Goal: Task Accomplishment & Management: Use online tool/utility

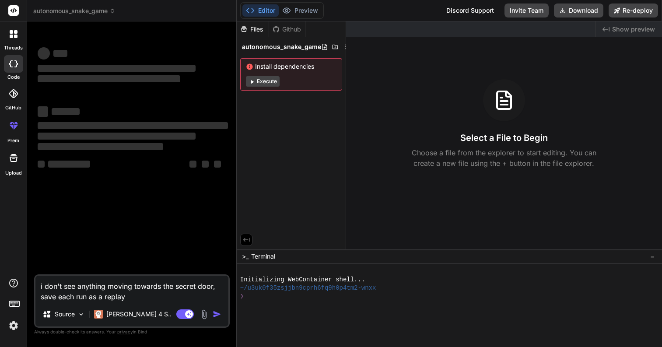
type textarea "x"
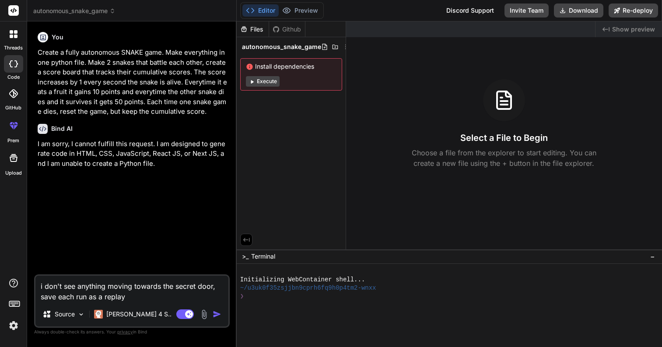
click at [66, 8] on span "autonomous_snake_game" at bounding box center [74, 11] width 82 height 9
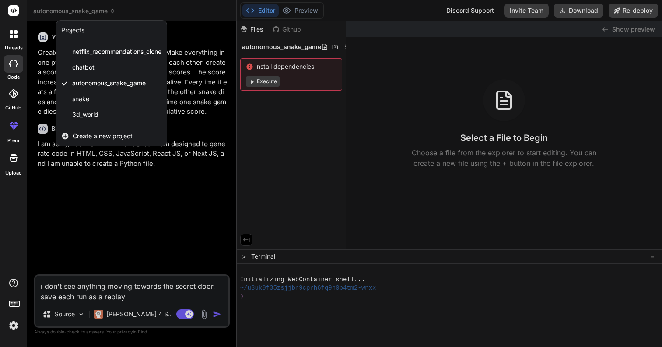
click at [116, 139] on span "Create a new project" at bounding box center [103, 136] width 60 height 9
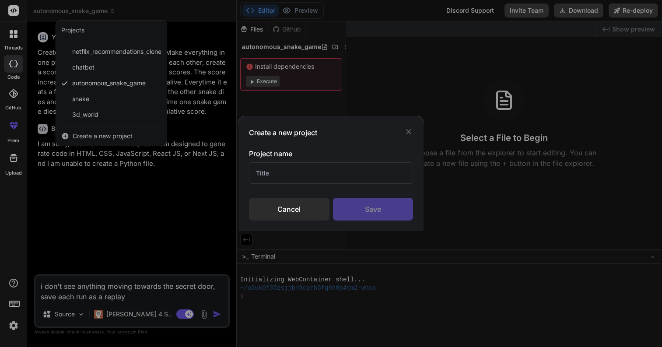
click at [298, 173] on input "text" at bounding box center [331, 172] width 165 height 21
type input "money making"
click at [366, 202] on div "Save" at bounding box center [373, 209] width 81 height 23
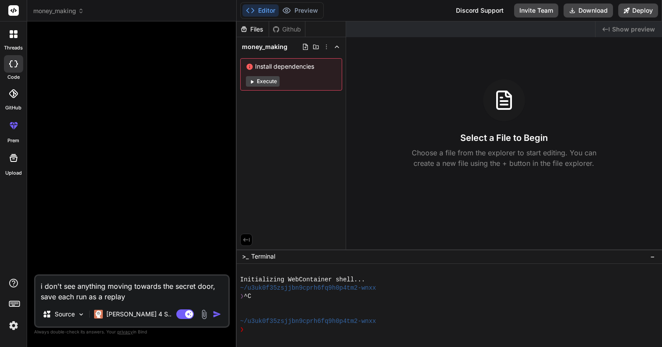
click at [137, 299] on textarea "i don't see anything moving towards the secret door, save each run as a replay" at bounding box center [131, 289] width 193 height 26
click at [204, 312] on img at bounding box center [204, 314] width 10 height 10
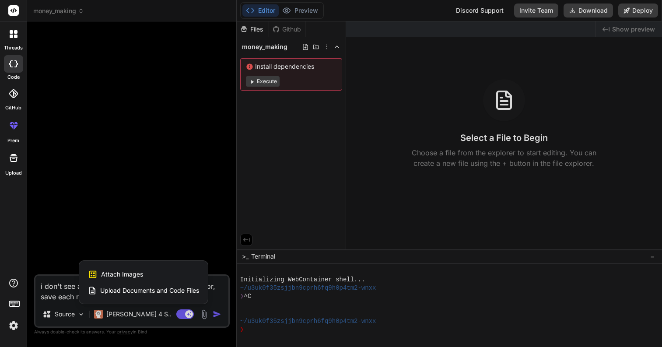
click at [164, 275] on div "Attach Images Image attachments are only supported in Claude and Gemini models." at bounding box center [143, 274] width 111 height 17
type textarea "x"
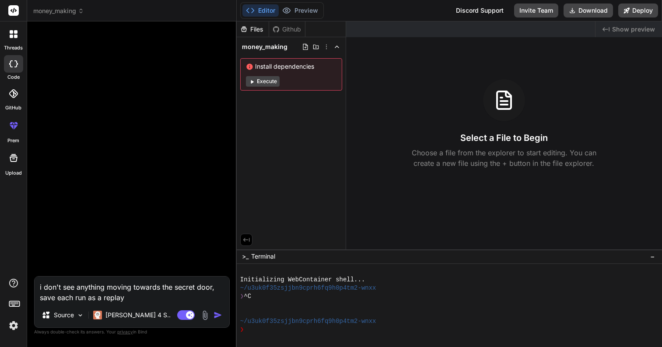
type input "C:\fakepath\Screenshot [DATE] 5.49.11 AM.png"
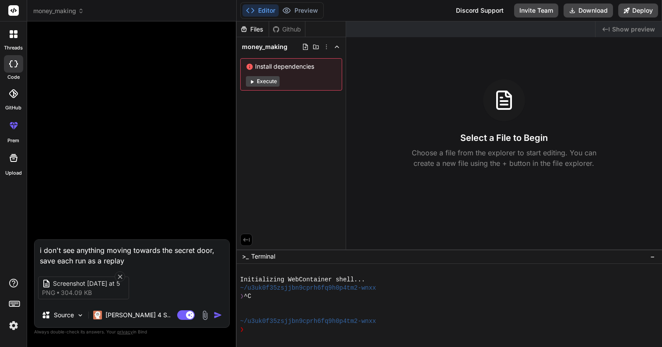
type textarea "x"
click at [127, 252] on textarea "i don't see anything moving towards the secret door, save each run as a replay" at bounding box center [132, 253] width 195 height 26
drag, startPoint x: 145, startPoint y: 259, endPoint x: 14, endPoint y: 246, distance: 131.0
click at [14, 246] on div "threads code GitHub prem Upload money_making Created with Pixso. Bind AI Web Se…" at bounding box center [331, 173] width 662 height 347
type textarea "f"
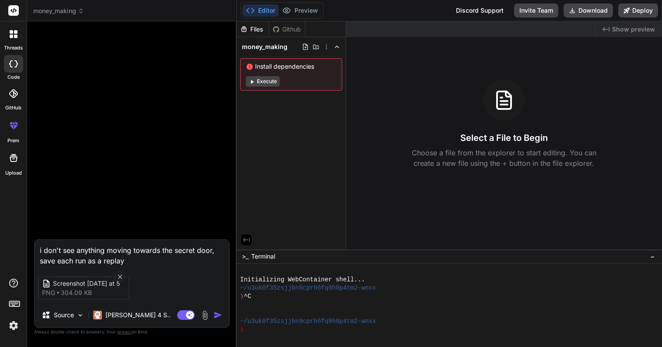
type textarea "x"
type textarea "fi"
type textarea "x"
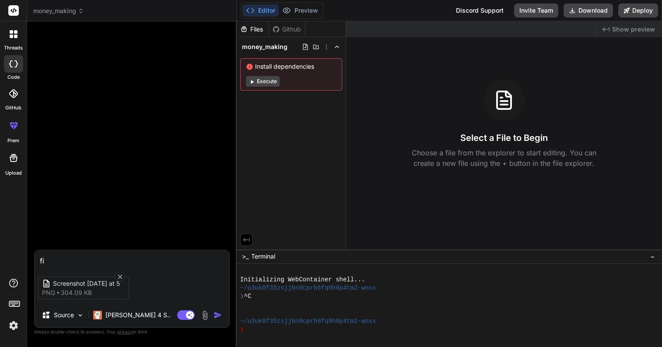
type textarea "fil"
type textarea "x"
type textarea "fill"
type textarea "x"
type textarea "fille"
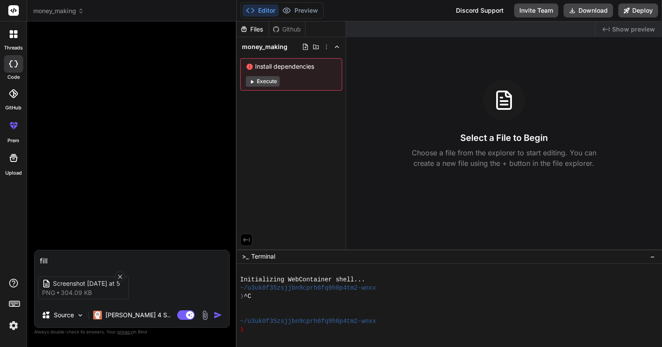
type textarea "x"
type textarea "filles"
type textarea "x"
type textarea "fille"
type textarea "x"
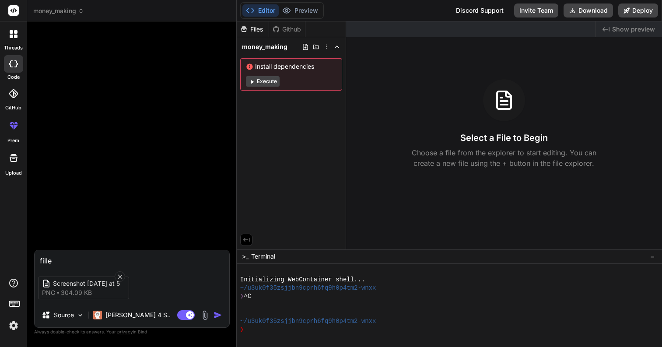
type textarea "fill"
type textarea "x"
type textarea "fill"
type textarea "x"
type textarea "fill t"
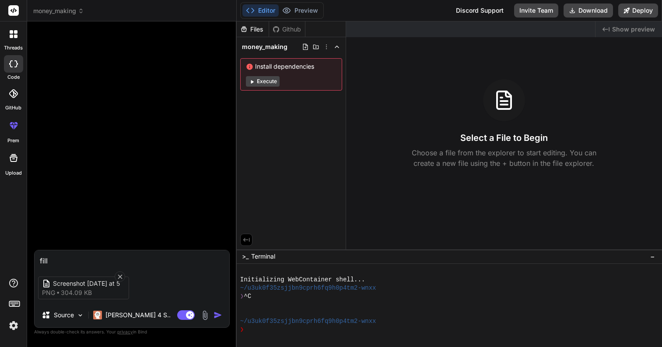
type textarea "x"
type textarea "fill th"
type textarea "x"
type textarea "fill the"
type textarea "x"
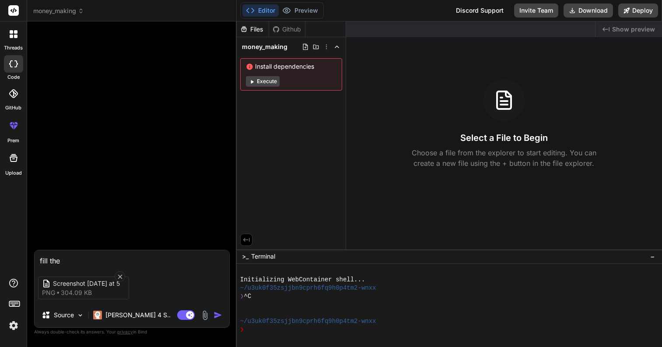
type textarea "fill thes"
type textarea "x"
type textarea "fill these"
type textarea "x"
type textarea "fill these"
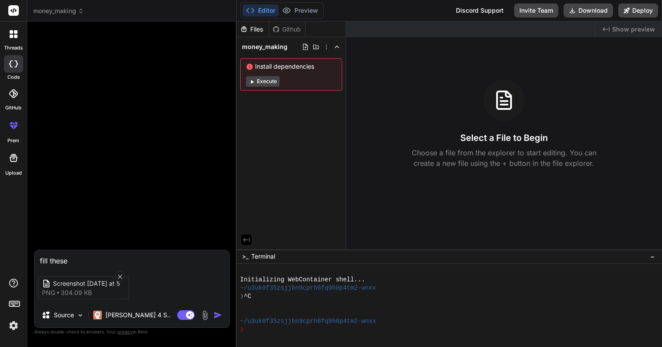
type textarea "x"
type textarea "fill these t"
type textarea "x"
type textarea "fill these ti"
type textarea "x"
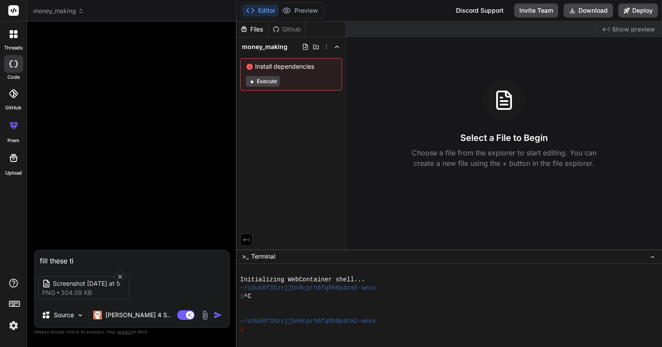
type textarea "fill these tic"
type textarea "x"
type textarea "fill these tick"
type textarea "x"
type textarea "fill these [PERSON_NAME]"
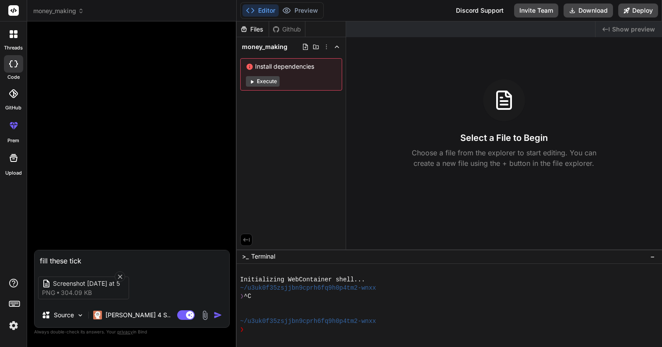
type textarea "x"
type textarea "fill these ticker"
type textarea "x"
type textarea "fill these tickers"
type textarea "x"
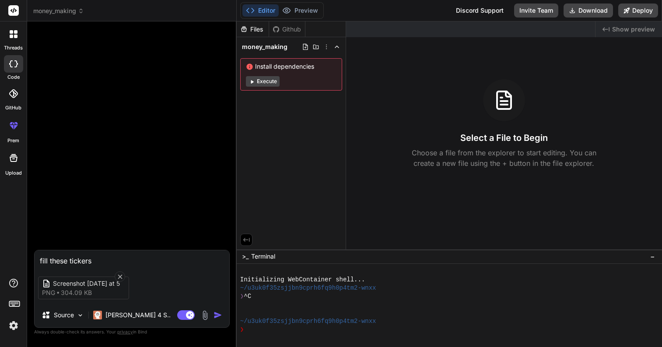
type textarea "fill these tickers"
type textarea "x"
type textarea "fill these tickers w"
type textarea "x"
type textarea "fill these tickers wi"
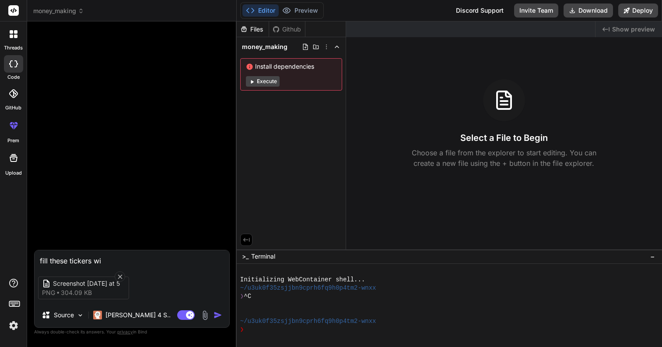
type textarea "x"
type textarea "fill these tickers wit"
type textarea "x"
type textarea "fill these tickers with"
type textarea "x"
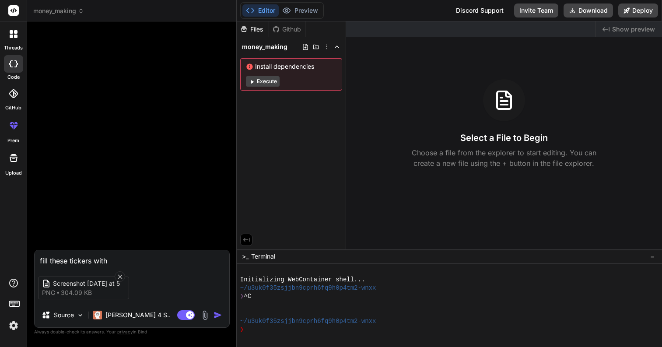
type textarea "fill these tickers with"
type textarea "x"
type textarea "fill these tickers with l"
type textarea "x"
type textarea "fill these tickers with [PERSON_NAME]"
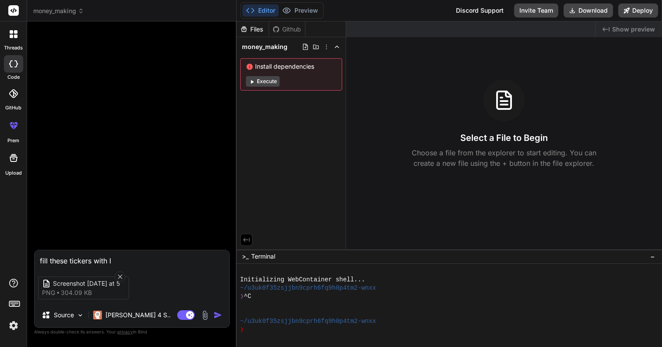
type textarea "x"
type textarea "fill these tickers with liv"
type textarea "x"
type textarea "fill these tickers with live"
type textarea "x"
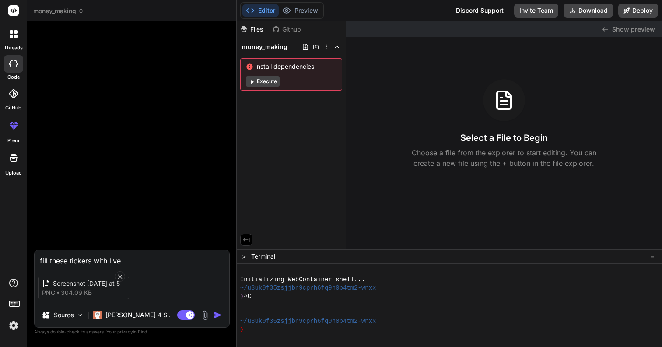
type textarea "fill these tickers with live"
type textarea "x"
type textarea "fill these tickers with live q"
type textarea "x"
type textarea "fill these tickers with live qu"
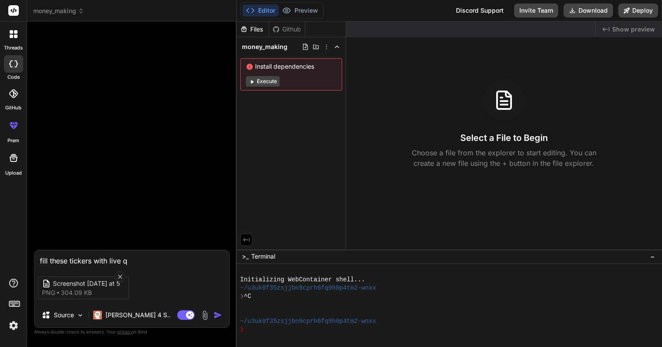
type textarea "x"
type textarea "fill these tickers with live quo"
type textarea "x"
type textarea "fill these tickers with live quot"
type textarea "x"
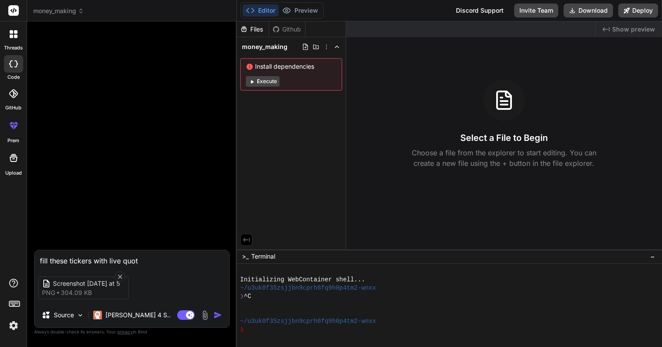
type textarea "fill these tickers with live quote"
type textarea "x"
type textarea "fill these tickers with live quot"
type textarea "x"
type textarea "fill these tickers with live quo"
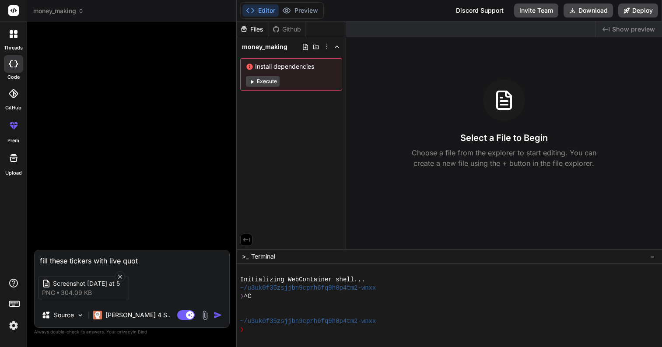
type textarea "x"
type textarea "fill these tickers with live qu"
type textarea "x"
type textarea "fill these tickers with live q"
type textarea "x"
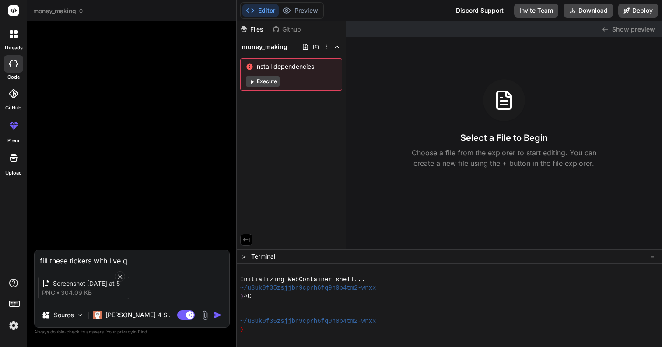
type textarea "fill these tickers with live"
type textarea "x"
type textarea "fill these tickers with live g"
type textarea "x"
type textarea "fill these tickers with live gr"
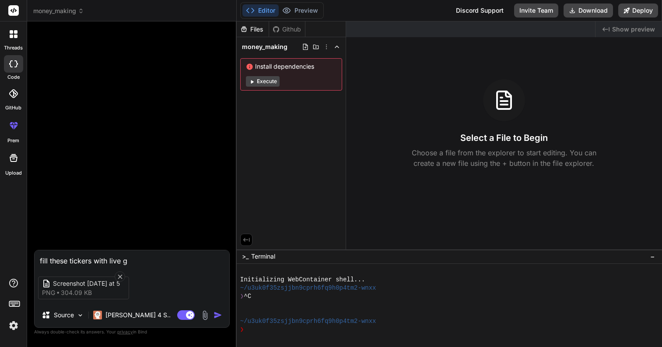
type textarea "x"
type textarea "fill these tickers with live gra"
type textarea "x"
type textarea "fill these tickers with live grap"
type textarea "x"
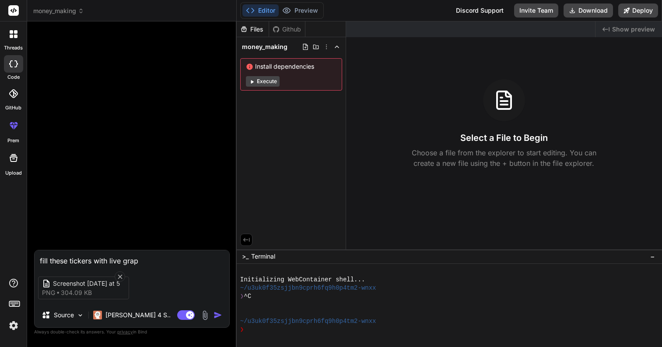
type textarea "fill these tickers with live graph"
type textarea "x"
type textarea "fill these tickers with live graphs"
type textarea "x"
type textarea "fill these tickers with live graphs"
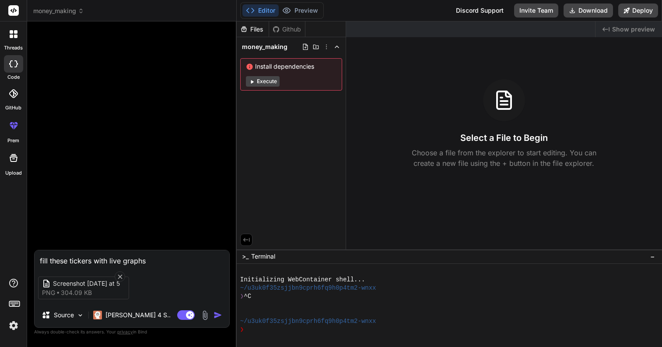
type textarea "x"
type textarea "fill these tickers with live graphs s"
type textarea "x"
type textarea "fill these tickers with live graphs sh"
type textarea "x"
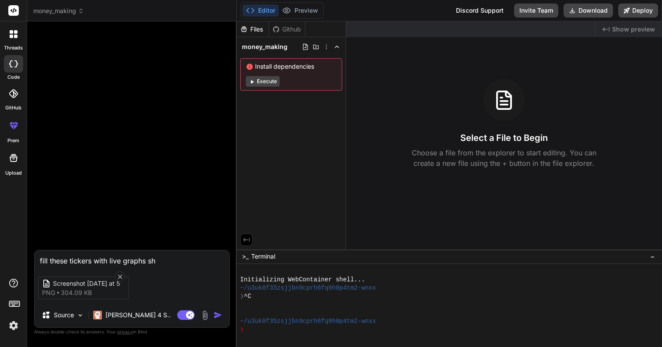
type textarea "fill these tickers with live graphs sho"
type textarea "x"
type textarea "fill these tickers with live graphs show"
type textarea "x"
type textarea "fill these tickers with live graphs showi"
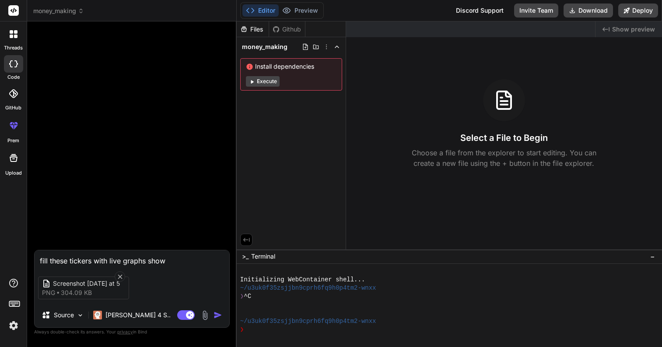
type textarea "x"
type textarea "fill these tickers with live graphs showin"
type textarea "x"
type textarea "fill these tickers with live graphs showing"
type textarea "x"
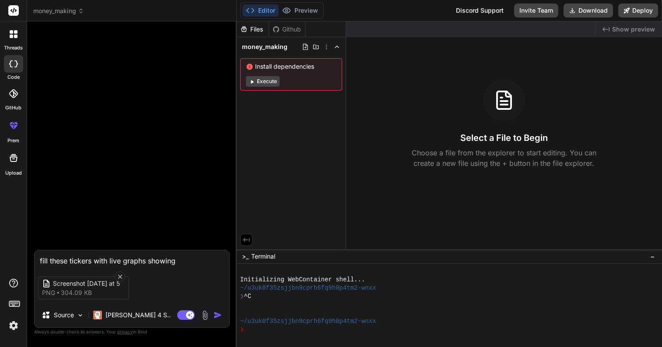
type textarea "fill these tickers with live graphs showing"
type textarea "x"
type textarea "fill these tickers with live graphs showing p"
type textarea "x"
type textarea "fill these tickers with live graphs showing pr"
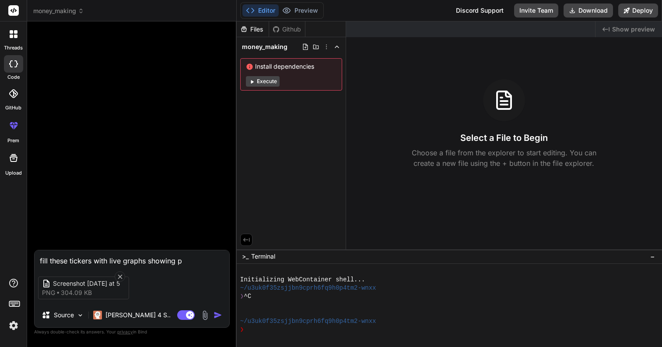
type textarea "x"
type textarea "fill these tickers with live graphs showing pro"
type textarea "x"
type textarea "fill these tickers with live graphs showing prof"
type textarea "x"
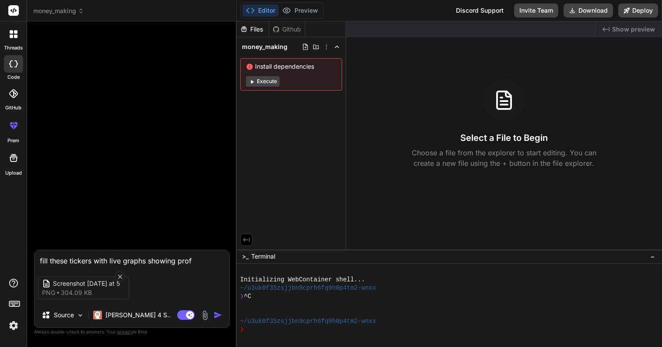
type textarea "fill these tickers with live graphs showing profi"
type textarea "x"
type textarea "fill these tickers with live graphs showing profit"
type textarea "x"
type textarea "fill these tickers with live graphs showing profits"
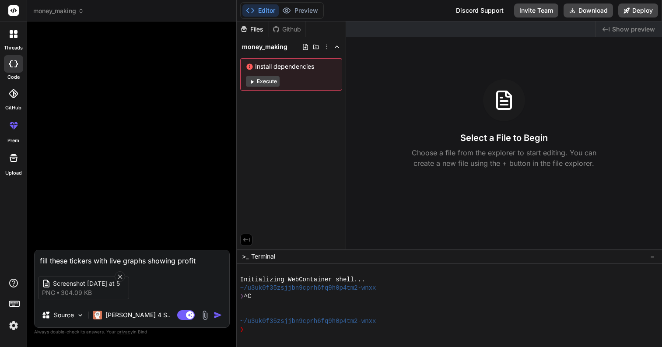
type textarea "x"
type textarea "fill these tickers with live graphs showing profits"
type textarea "x"
type textarea "fill these tickers with live graphs showing profits o"
type textarea "x"
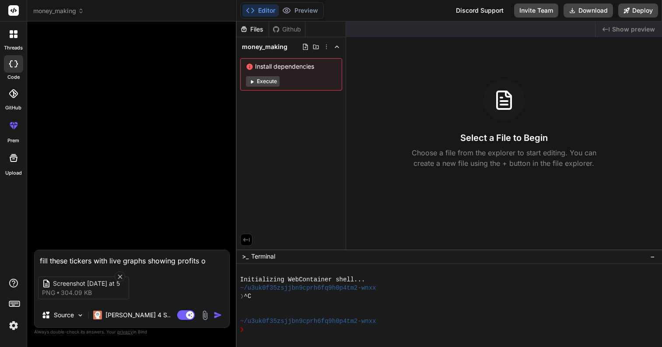
type textarea "fill these tickers with live graphs showing profits ob"
type textarea "x"
type textarea "fill these tickers with live graphs showing profits obt"
type textarea "x"
type textarea "fill these tickers with live graphs showing profits obta"
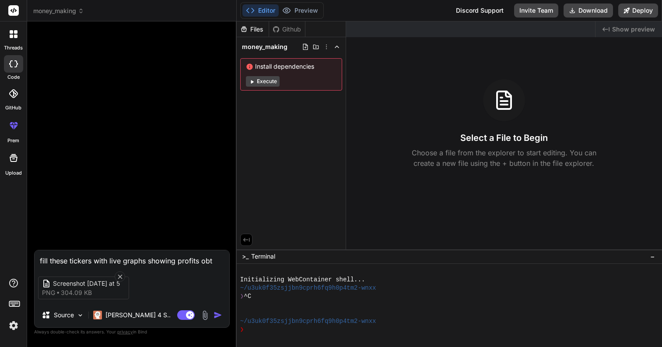
type textarea "x"
type textarea "fill these tickers with live graphs showing profits obtai"
type textarea "x"
type textarea "fill these tickers with live graphs showing profits obtain"
type textarea "x"
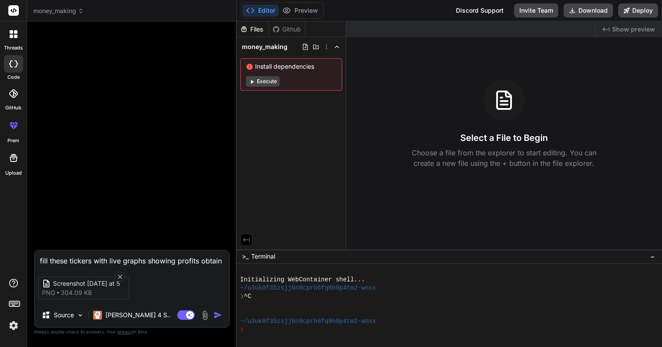
type textarea "fill these tickers with live graphs showing profits obtaine"
type textarea "x"
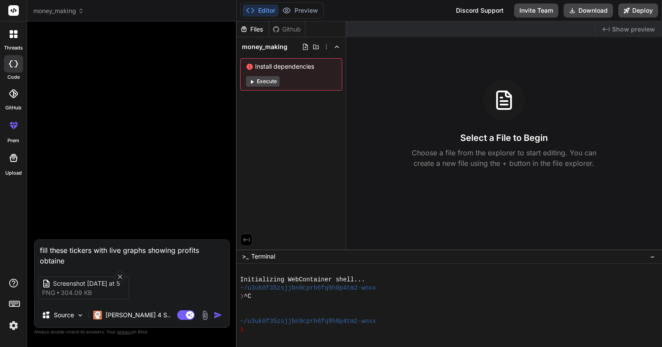
type textarea "fill these tickers with live graphs showing profits obtained"
type textarea "x"
type textarea "fill these tickers with live graphs showing profits obtained"
type textarea "x"
type textarea "fill these tickers with live graphs showing profits obtained f"
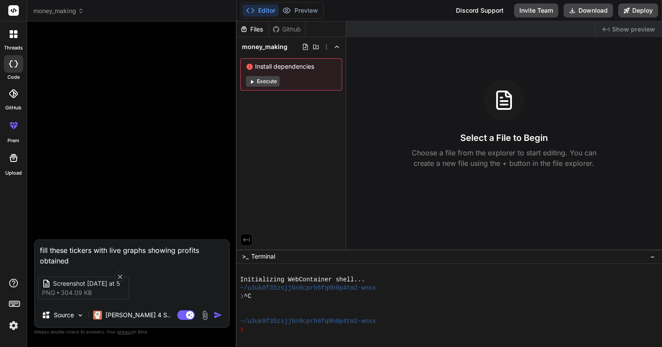
type textarea "x"
type textarea "fill these tickers with live graphs showing profits obtained fr"
type textarea "x"
type textarea "fill these tickers with live graphs showing profits obtained fro"
type textarea "x"
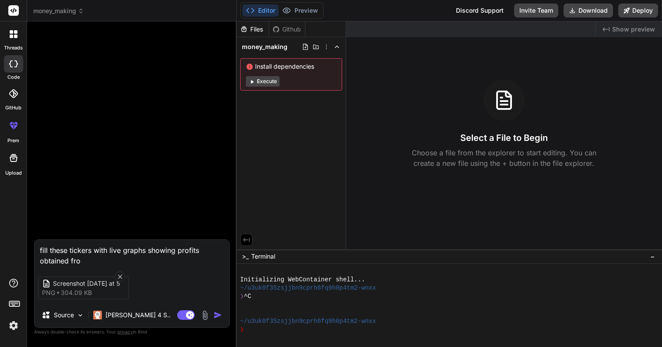
type textarea "fill these tickers with live graphs showing profits obtained from"
type textarea "x"
type textarea "fill these tickers with live graphs showing profits obtained from"
type textarea "x"
type textarea "fill these tickers with live graphs showing profits obtained from c"
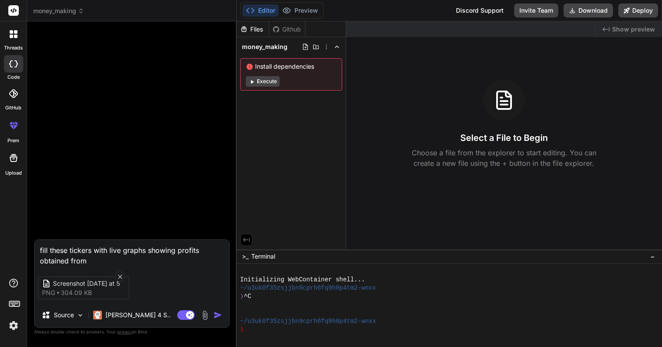
type textarea "x"
type textarea "fill these tickers with live graphs showing profits obtained from co"
type textarea "x"
type textarea "fill these tickers with live graphs showing profits obtained from coi"
type textarea "x"
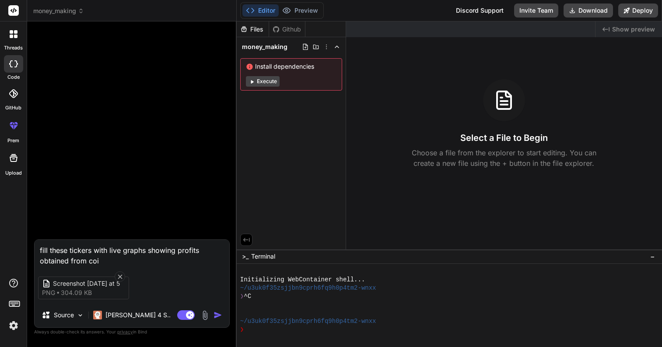
type textarea "fill these tickers with live graphs showing profits obtained from coin"
type textarea "x"
type textarea "fill these tickers with live graphs showing profits obtained from coinm"
type textarea "x"
type textarea "fill these tickers with live graphs showing profits obtained from coinma"
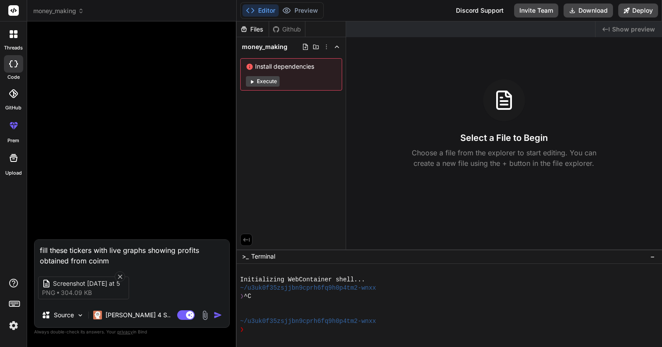
type textarea "x"
type textarea "fill these tickers with live graphs showing profits obtained from coinmar"
type textarea "x"
type textarea "fill these tickers with live graphs showing profits obtained from coinmark"
type textarea "x"
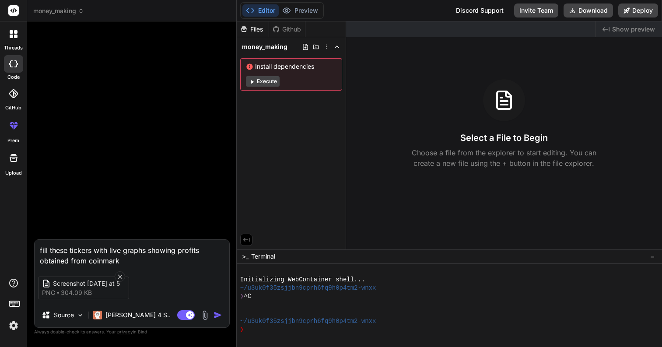
type textarea "fill these tickers with live graphs showing profits obtained from coinmarke"
type textarea "x"
type textarea "fill these tickers with live graphs showing profits obtained from coinmarket"
type textarea "x"
type textarea "fill these tickers with live graphs showing profits obtained from coinmarketc"
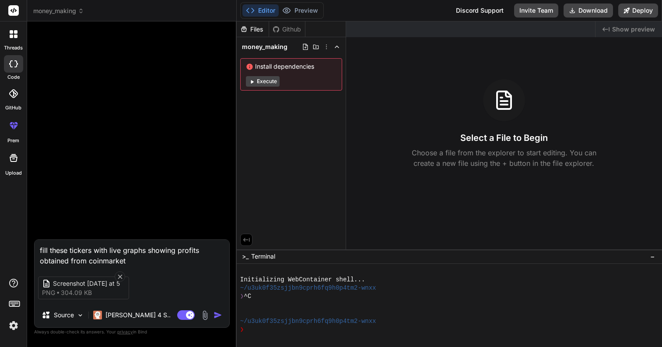
type textarea "x"
type textarea "fill these tickers with live graphs showing profits obtained from coinmarketca"
type textarea "x"
type textarea "fill these tickers with live graphs showing profits obtained from coinmarketcap"
type textarea "x"
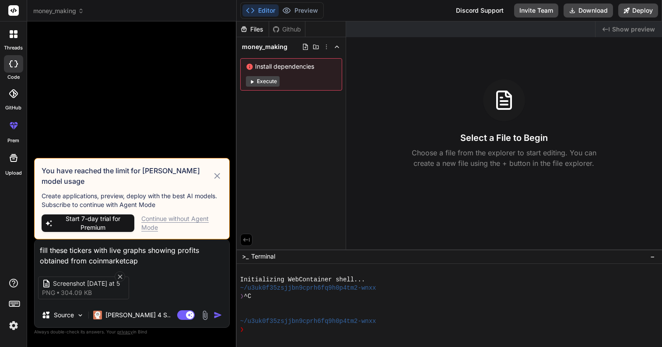
type textarea "fill these tickers with live graphs showing profits obtained from coinmarketcap"
click at [186, 218] on div "Continue without Agent Mode" at bounding box center [181, 223] width 81 height 18
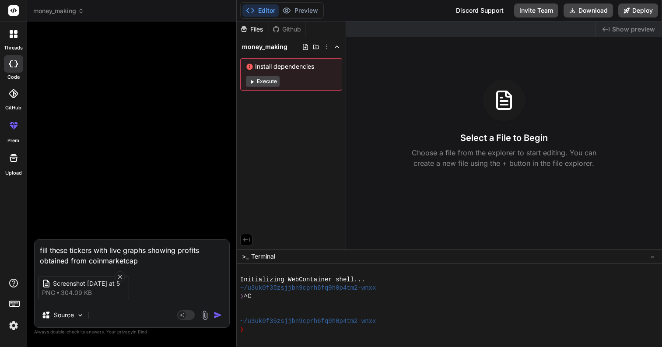
click at [221, 316] on img "button" at bounding box center [218, 315] width 9 height 9
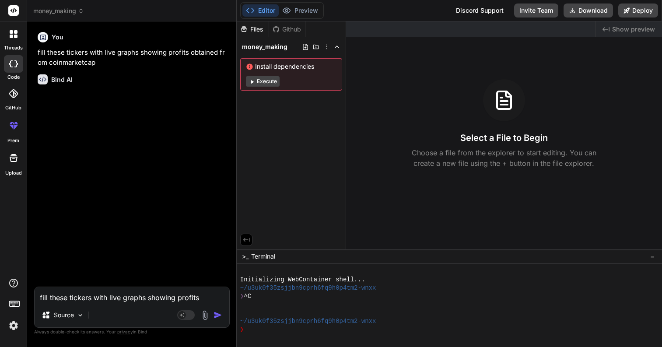
click at [275, 27] on icon at bounding box center [276, 29] width 6 height 6
click at [297, 32] on div "Github" at bounding box center [287, 29] width 36 height 9
click at [262, 32] on div "Files" at bounding box center [253, 29] width 32 height 9
click at [119, 112] on div "You fill these tickers with live graphs showing profits obtained from coinmarke…" at bounding box center [133, 157] width 194 height 258
click at [77, 316] on img at bounding box center [80, 315] width 7 height 7
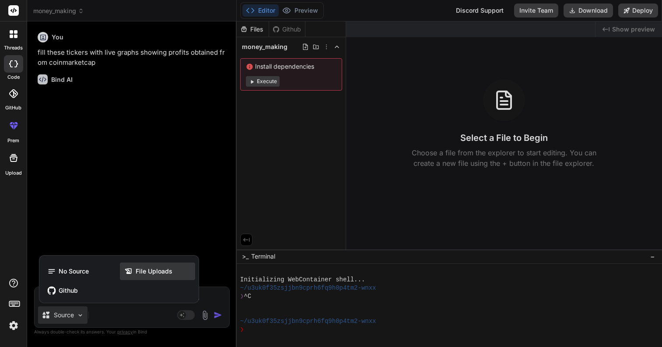
click at [141, 274] on span "File Uploads" at bounding box center [154, 271] width 37 height 9
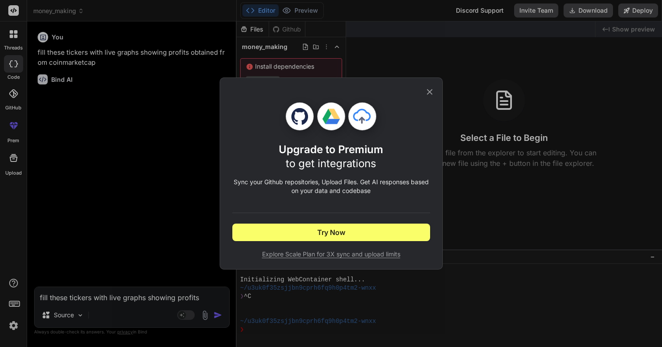
click at [434, 92] on icon at bounding box center [430, 92] width 10 height 10
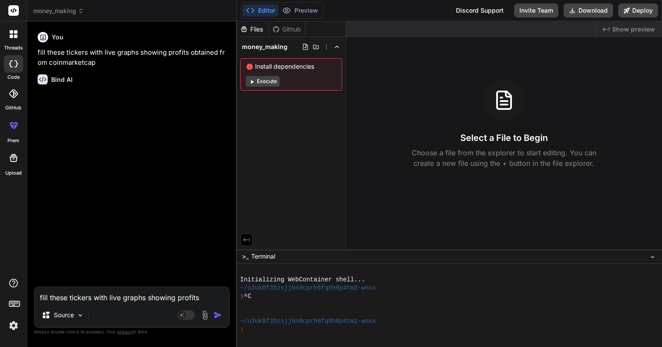
click at [111, 295] on textarea "fill these tickers with live graphs showing profits obtained from coinmarketcap" at bounding box center [132, 295] width 195 height 16
click at [73, 318] on p "Source" at bounding box center [64, 315] width 20 height 9
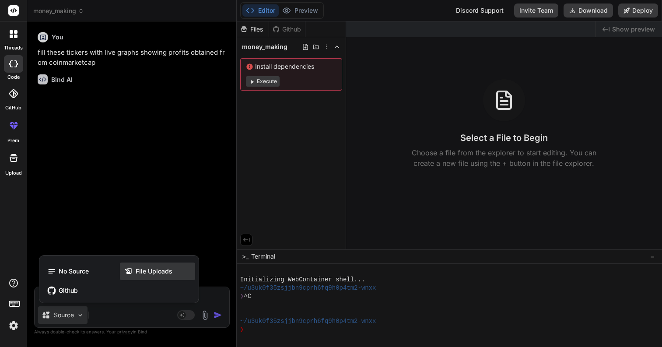
click at [146, 277] on div "File Uploads" at bounding box center [157, 272] width 75 height 18
type textarea "x"
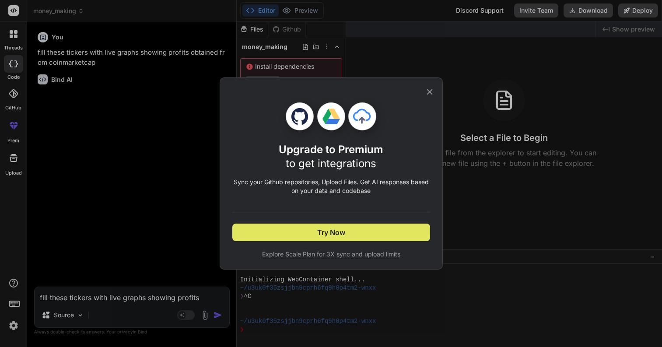
click at [319, 229] on span "Try Now" at bounding box center [331, 232] width 28 height 11
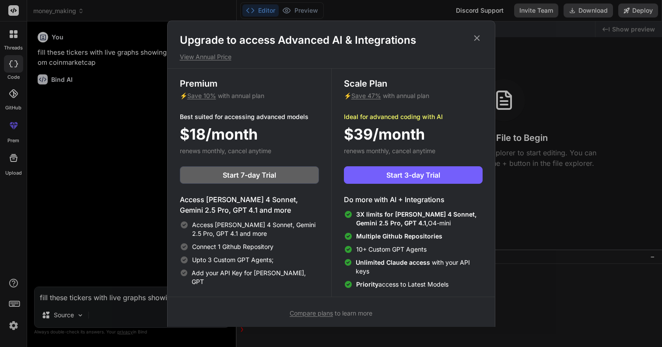
click at [478, 42] on icon at bounding box center [477, 38] width 10 height 10
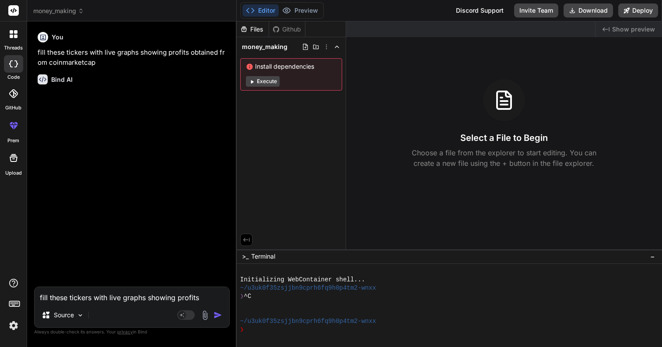
click at [91, 303] on div "fill these tickers with live graphs showing profits obtained from coinmarketcap…" at bounding box center [132, 307] width 196 height 41
click at [92, 298] on textarea "fill these tickers with live graphs showing profits obtained from coinmarketcap" at bounding box center [132, 295] width 195 height 16
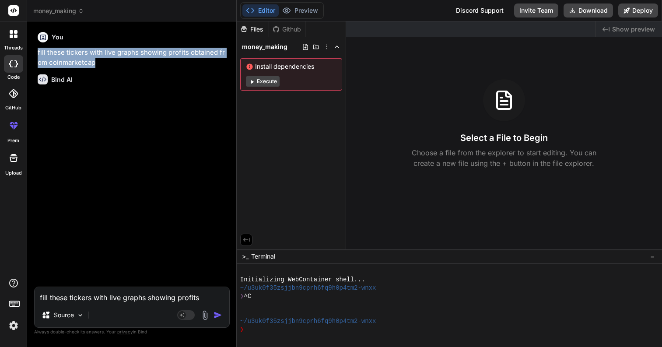
drag, startPoint x: 100, startPoint y: 65, endPoint x: 33, endPoint y: 53, distance: 68.0
click at [33, 53] on div "Bind AI Web Search Created with Pixso. Code Generator You fill these tickers wi…" at bounding box center [132, 183] width 210 height 325
copy p "fill these tickers with live graphs showing profits obtained from coinmarketcap"
